Goal: Information Seeking & Learning: Learn about a topic

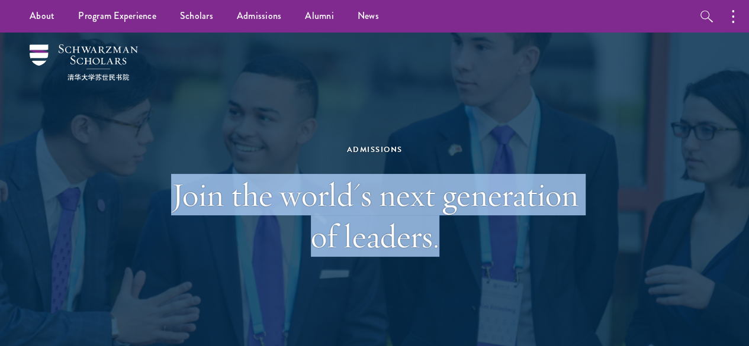
drag, startPoint x: 207, startPoint y: 205, endPoint x: 555, endPoint y: 231, distance: 349.0
click at [552, 231] on h1 "Join the world's next generation of leaders." at bounding box center [374, 215] width 408 height 83
click at [524, 234] on h1 "Join the world's next generation of leaders." at bounding box center [374, 215] width 408 height 83
drag, startPoint x: 524, startPoint y: 234, endPoint x: 196, endPoint y: 181, distance: 332.2
click at [196, 181] on h1 "Join the world's next generation of leaders." at bounding box center [374, 215] width 408 height 83
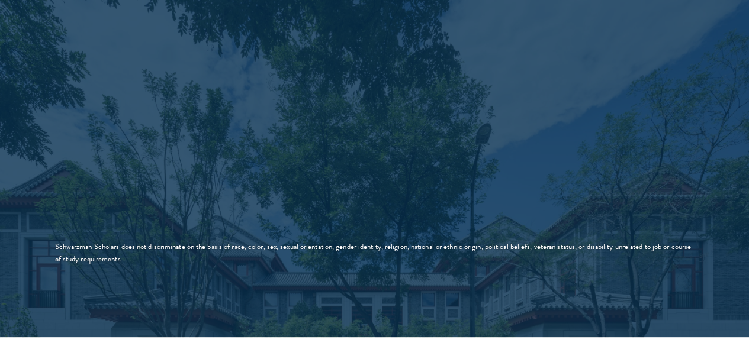
scroll to position [2425, 0]
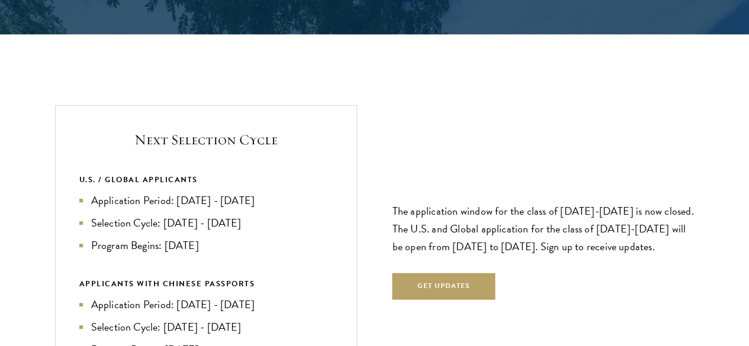
drag, startPoint x: 127, startPoint y: 119, endPoint x: 305, endPoint y: 195, distance: 193.6
click at [305, 195] on div "Next Selection Cycle U.S. / GLOBAL APPLICANTS Application Period: Apr 2026 - Se…" at bounding box center [206, 246] width 302 height 282
click at [305, 237] on li "Program Begins: [DATE]" at bounding box center [205, 245] width 253 height 17
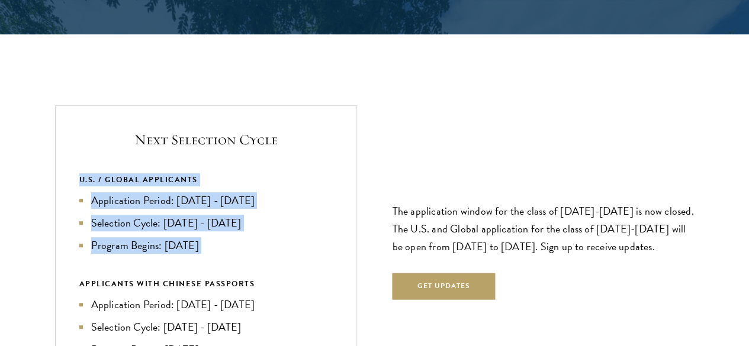
drag, startPoint x: 305, startPoint y: 195, endPoint x: 96, endPoint y: 107, distance: 226.5
click at [96, 107] on section "Next Selection Cycle U.S. / GLOBAL APPLICANTS Application Period: Apr 2026 - Se…" at bounding box center [374, 246] width 749 height 282
drag, startPoint x: 96, startPoint y: 107, endPoint x: 284, endPoint y: 201, distance: 210.1
click at [284, 201] on section "Next Selection Cycle U.S. / GLOBAL APPLICANTS Application Period: Apr 2026 - Se…" at bounding box center [374, 246] width 749 height 282
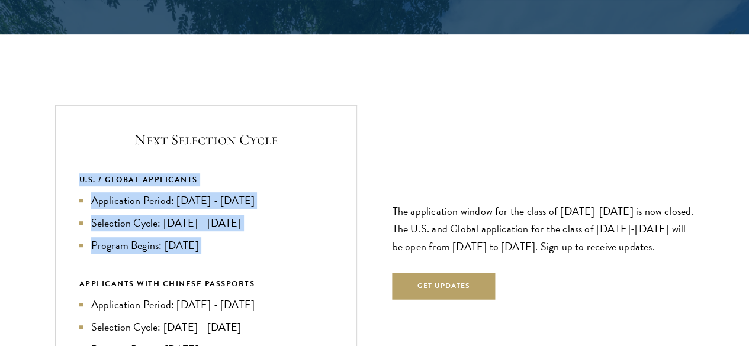
click at [284, 237] on li "Program Begins: [DATE]" at bounding box center [205, 245] width 253 height 17
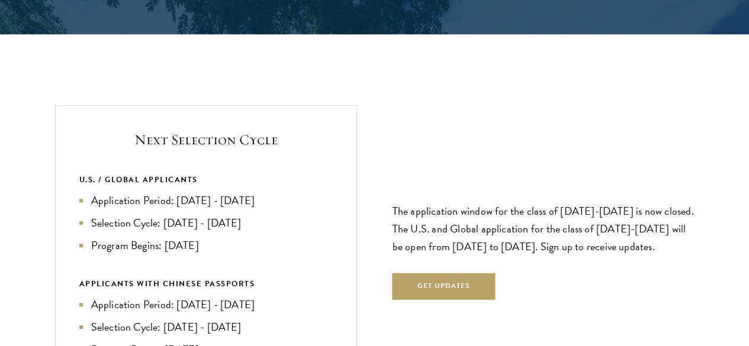
drag, startPoint x: 285, startPoint y: 201, endPoint x: 134, endPoint y: 72, distance: 199.0
click at [134, 105] on div "Next Selection Cycle U.S. / GLOBAL APPLICANTS Application Period: Apr 2026 - Se…" at bounding box center [206, 246] width 302 height 282
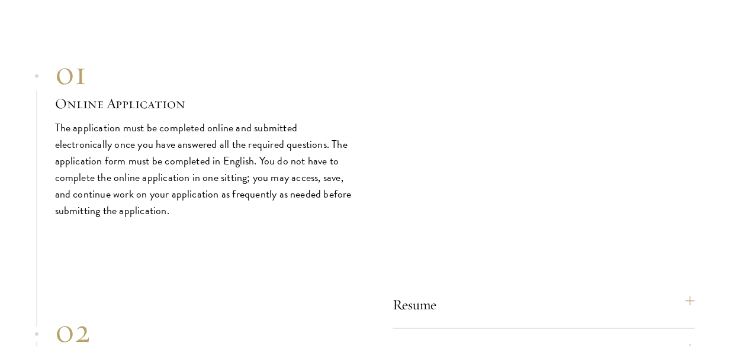
scroll to position [3637, 0]
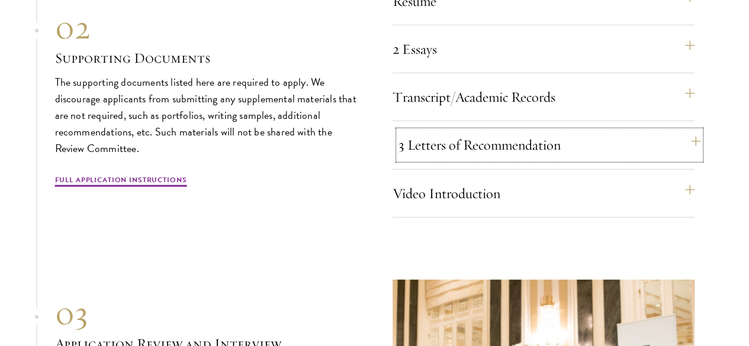
click at [632, 159] on button "3 Letters of Recommendation" at bounding box center [549, 145] width 302 height 28
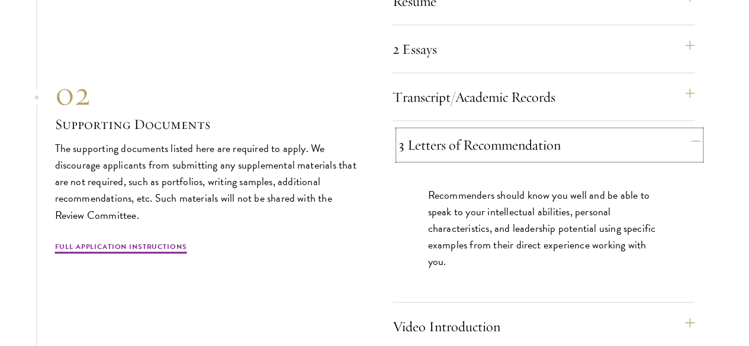
click at [632, 159] on button "3 Letters of Recommendation" at bounding box center [549, 145] width 302 height 28
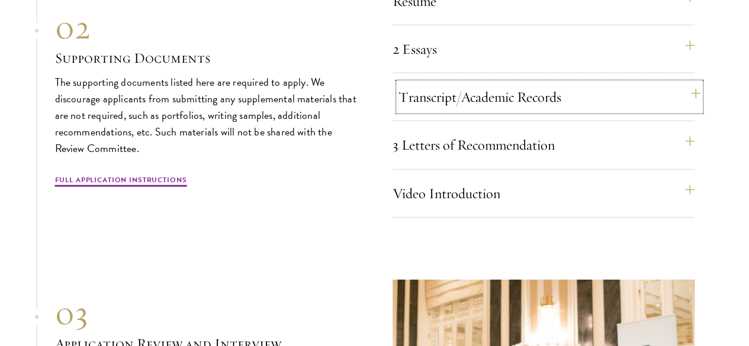
click at [573, 111] on button "Transcript/Academic Records" at bounding box center [549, 97] width 302 height 28
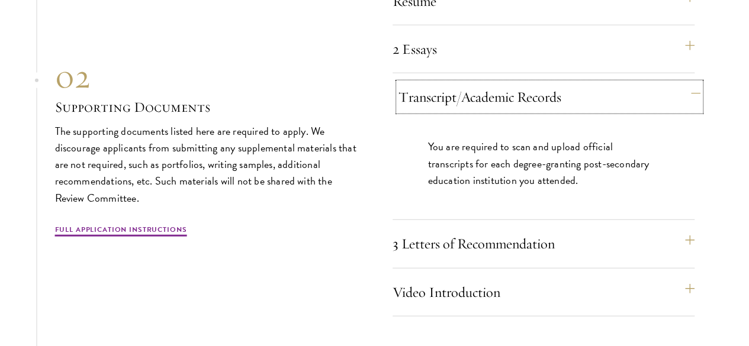
click at [560, 111] on button "Transcript/Academic Records" at bounding box center [549, 97] width 302 height 28
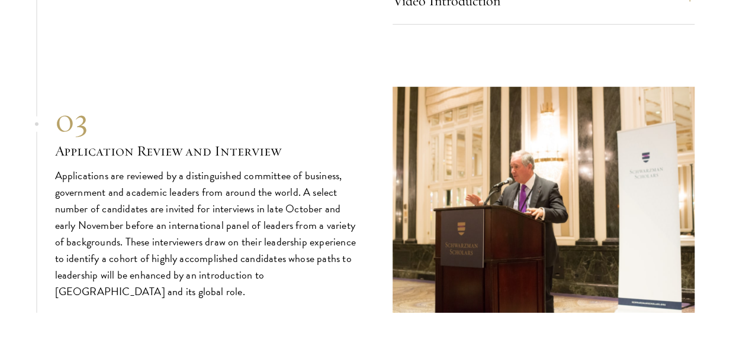
scroll to position [3940, 0]
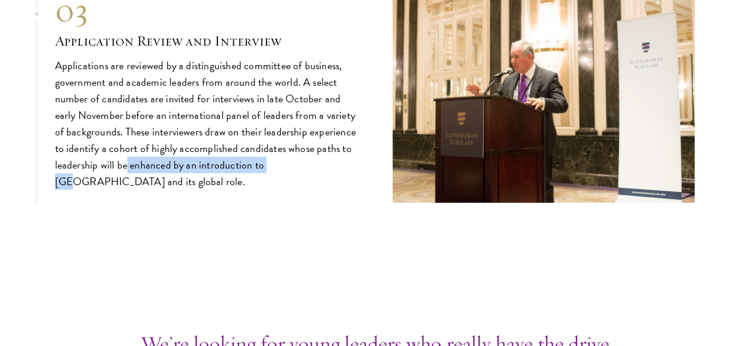
drag, startPoint x: 320, startPoint y: 233, endPoint x: 217, endPoint y: 241, distance: 103.9
click at [217, 191] on p "Applications are reviewed by a distinguished committee of business, government …" at bounding box center [206, 123] width 302 height 133
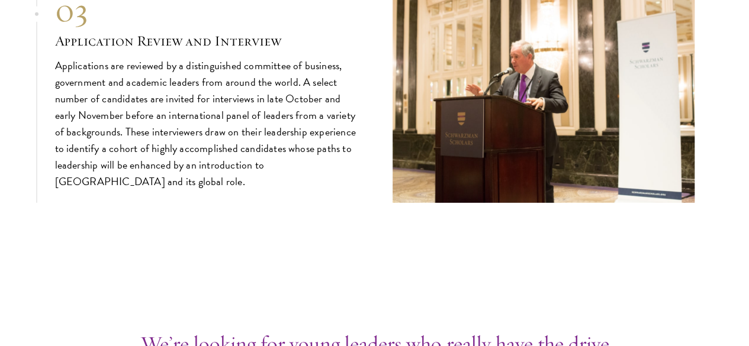
click at [292, 204] on div "03 Application Review and Interview 03 Application Review and Interview Applica…" at bounding box center [374, 90] width 639 height 227
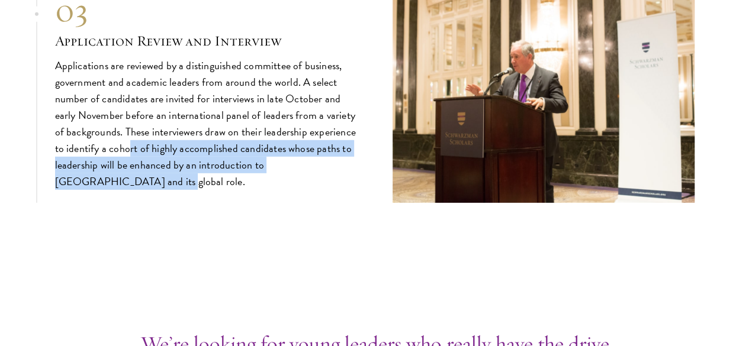
drag, startPoint x: 309, startPoint y: 240, endPoint x: 6, endPoint y: 16, distance: 376.6
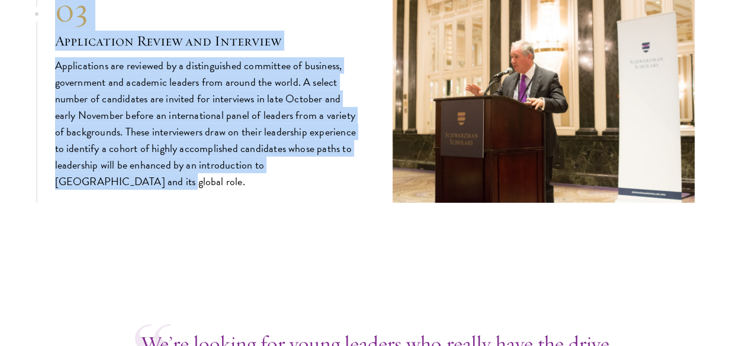
scroll to position [4243, 0]
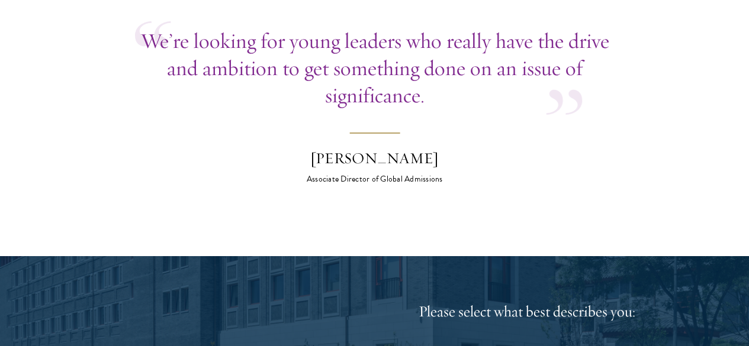
click at [330, 109] on p "We’re looking for young leaders who really have the drive and ambition to get s…" at bounding box center [374, 68] width 479 height 82
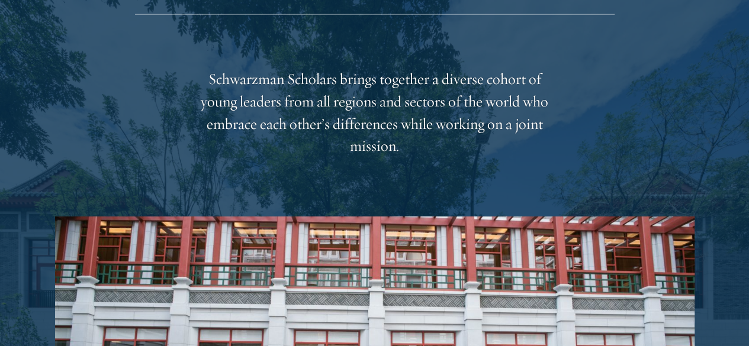
scroll to position [2122, 0]
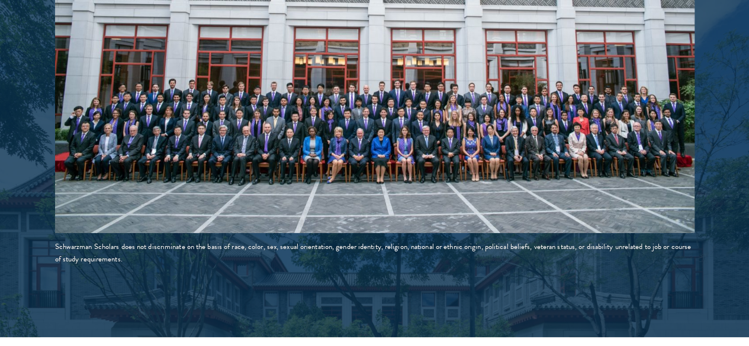
drag, startPoint x: 369, startPoint y: 191, endPoint x: 83, endPoint y: 184, distance: 285.9
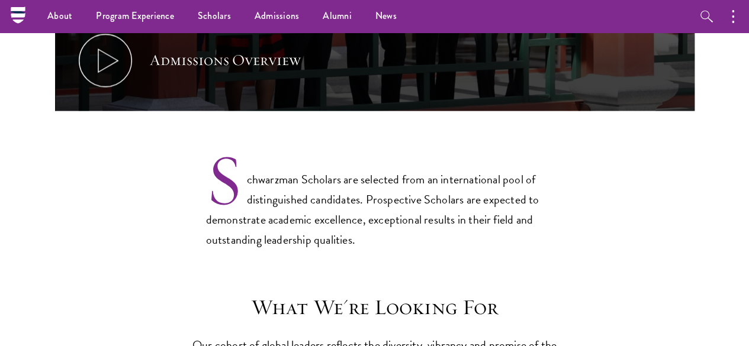
scroll to position [0, 0]
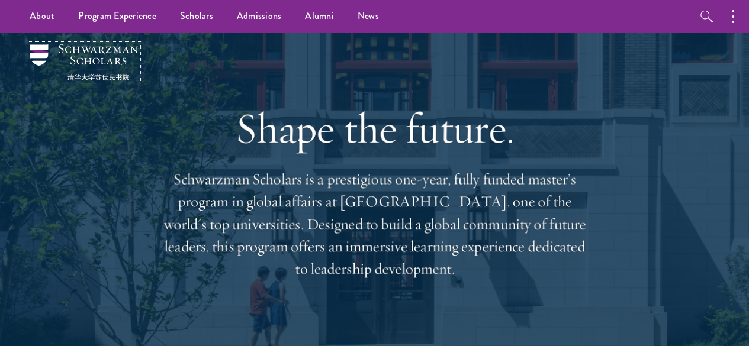
click at [91, 61] on img at bounding box center [84, 62] width 108 height 36
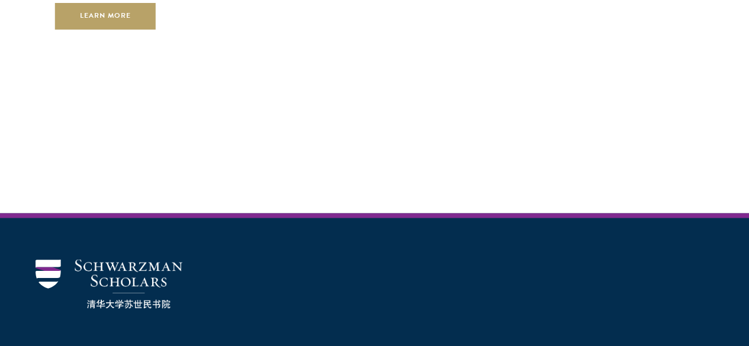
scroll to position [3479, 0]
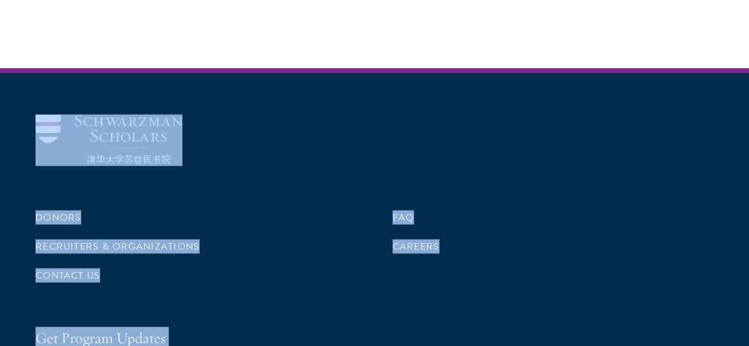
drag, startPoint x: 440, startPoint y: 286, endPoint x: 6, endPoint y: 141, distance: 457.9
click at [6, 141] on div "Donors Recruiters & Organizations Contact Us FAQ Careers Get Program Updates Si…" at bounding box center [374, 285] width 749 height 432
drag, startPoint x: 6, startPoint y: 141, endPoint x: 675, endPoint y: 293, distance: 685.8
click at [675, 293] on div "Donors Recruiters & Organizations Contact Us FAQ Careers Get Program Updates Si…" at bounding box center [374, 285] width 749 height 432
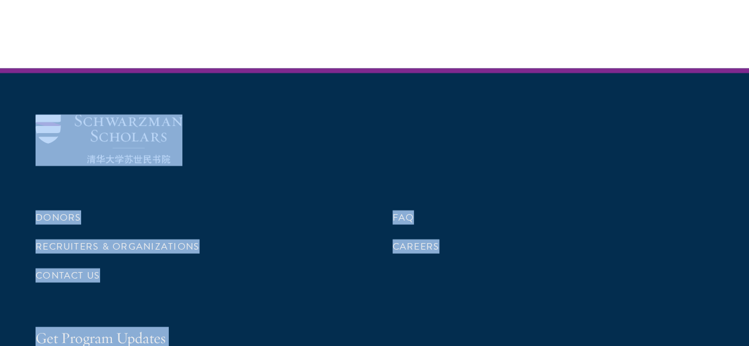
click at [675, 293] on div "Donors Recruiters & Organizations Contact Us FAQ Careers Get Program Updates Si…" at bounding box center [374, 285] width 749 height 432
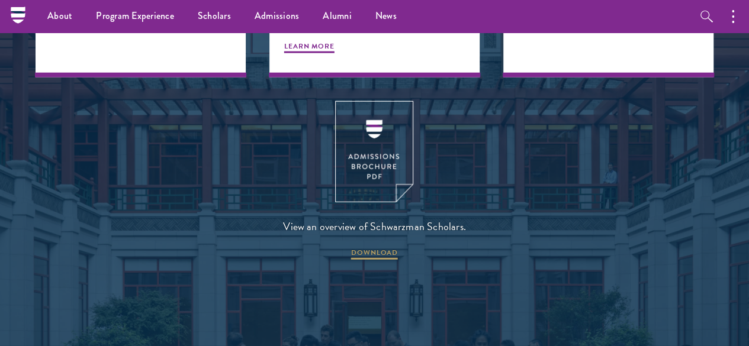
scroll to position [0, 0]
